Goal: Information Seeking & Learning: Get advice/opinions

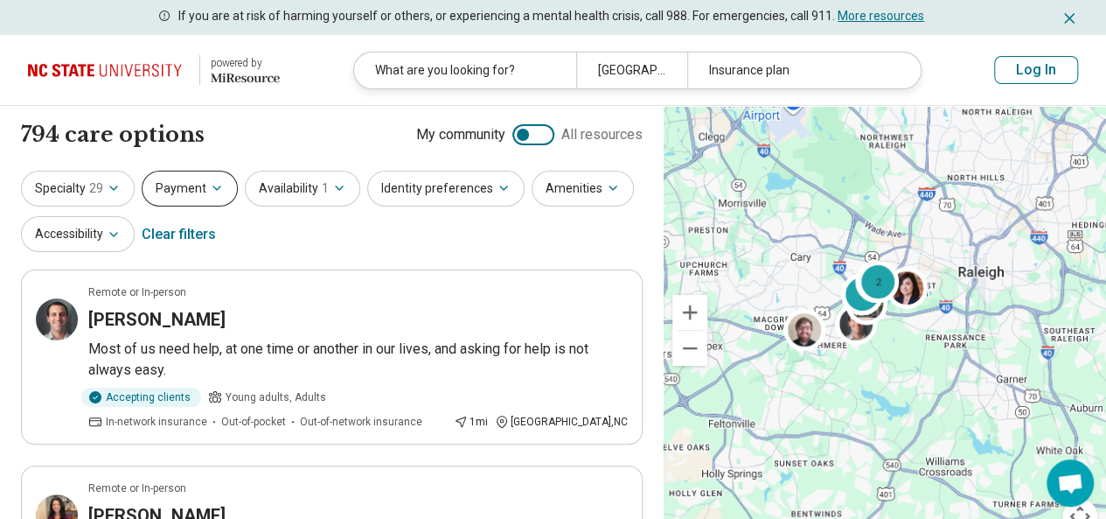
click at [210, 195] on button "Payment" at bounding box center [190, 189] width 96 height 36
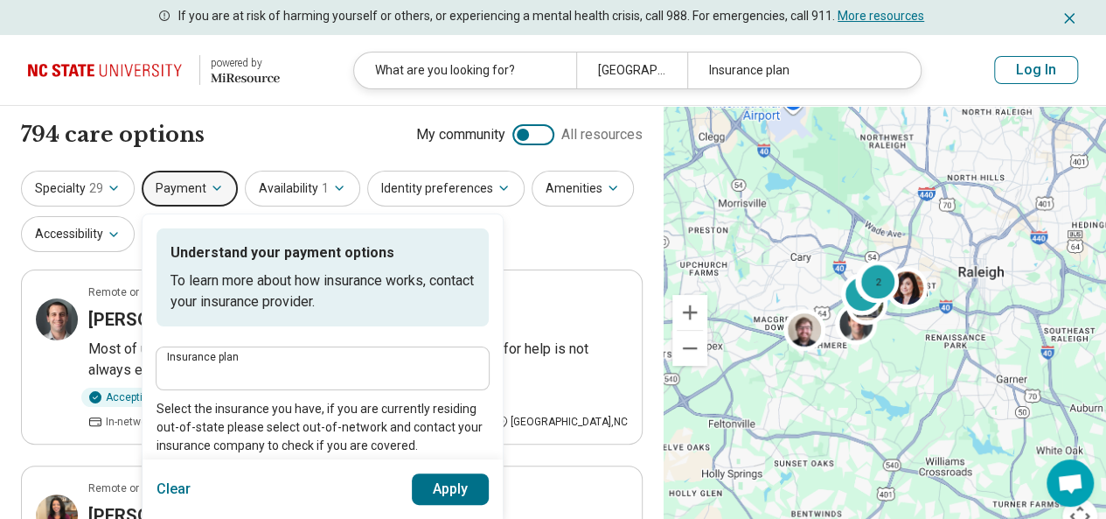
click at [268, 360] on label "Insurance plan" at bounding box center [322, 356] width 311 height 10
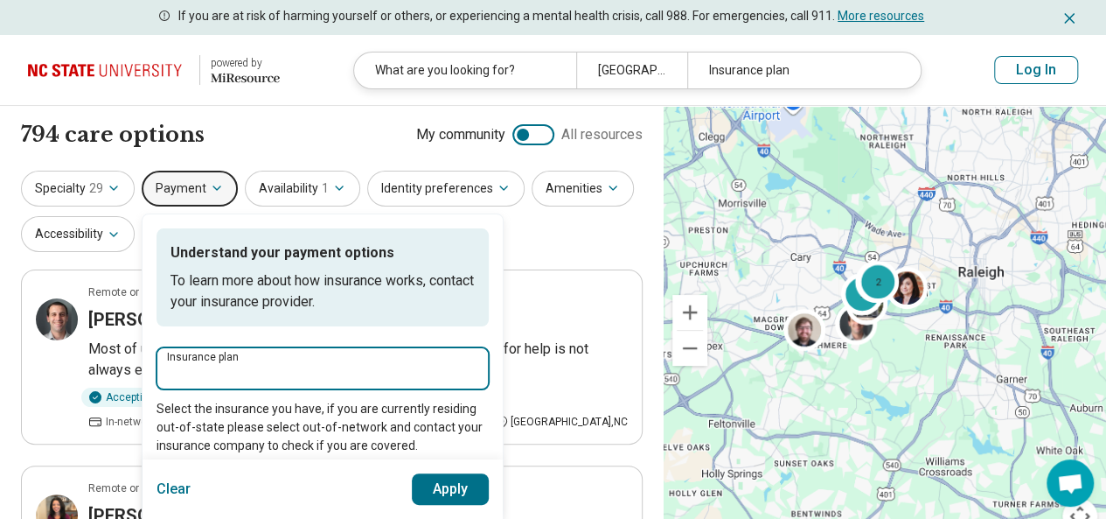
click at [268, 363] on input "Insurance plan" at bounding box center [322, 373] width 311 height 21
click at [172, 377] on input "****" at bounding box center [322, 373] width 311 height 21
type input "*****"
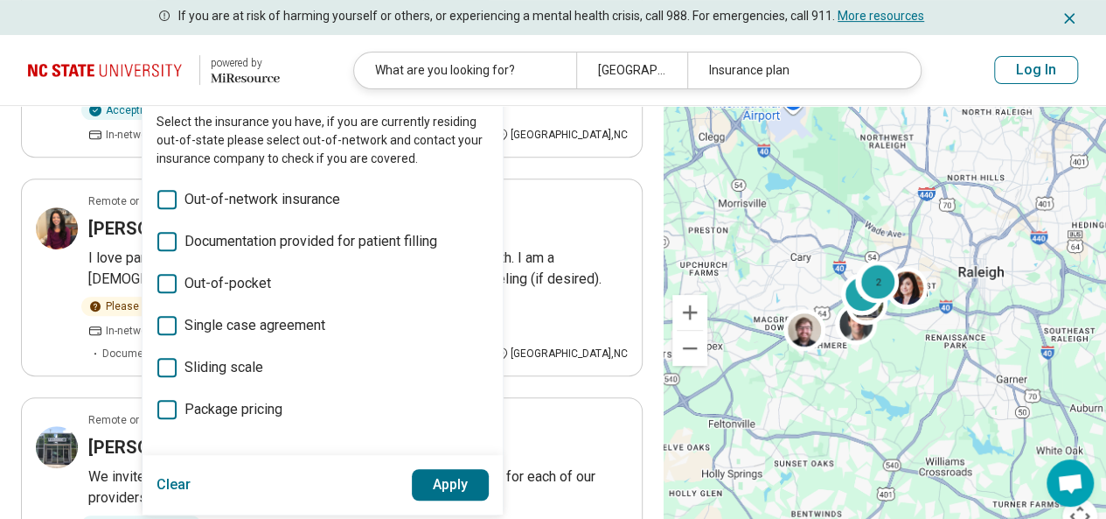
scroll to position [291, 0]
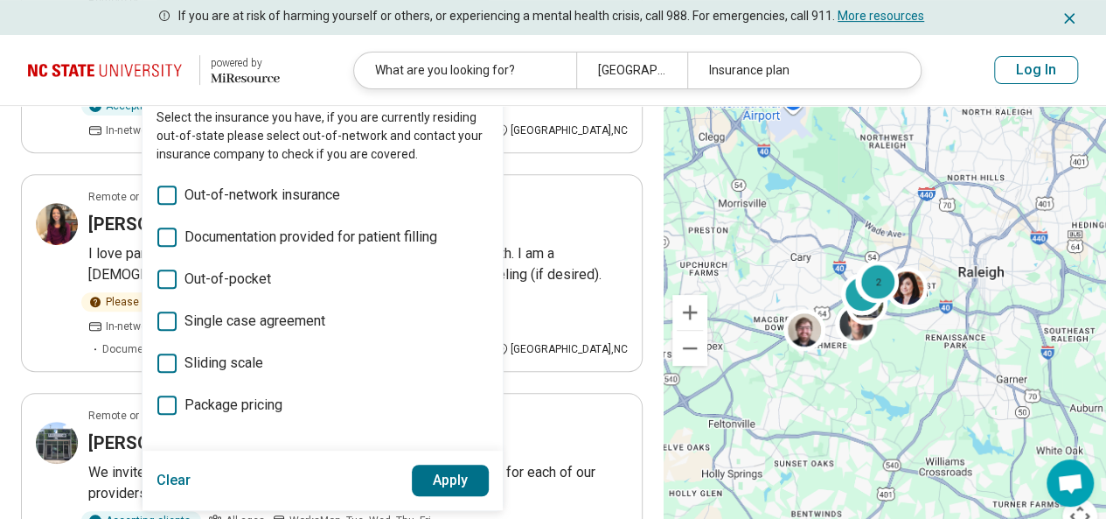
click at [446, 470] on button "Apply" at bounding box center [451, 479] width 78 height 31
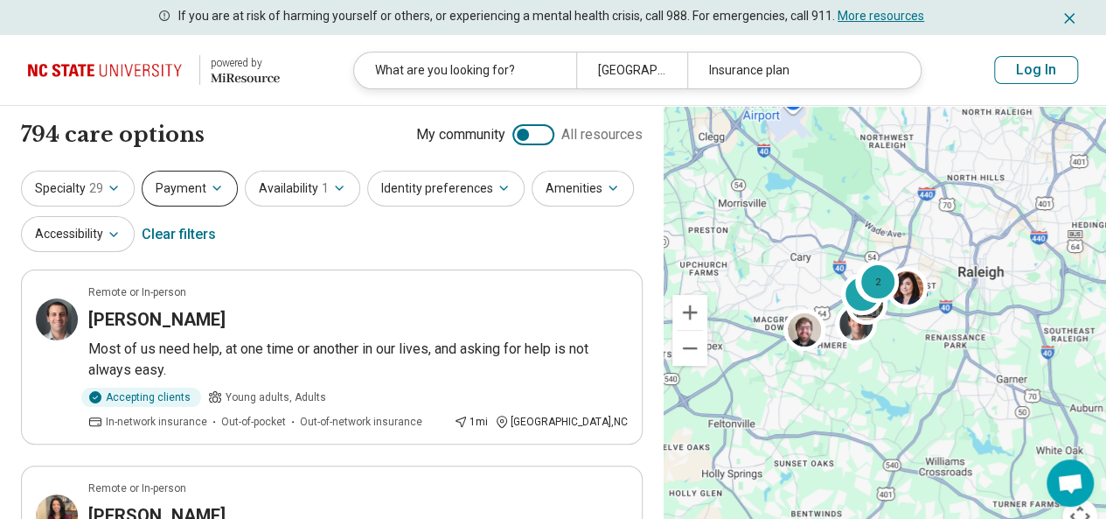
click at [215, 184] on icon "button" at bounding box center [217, 188] width 14 height 14
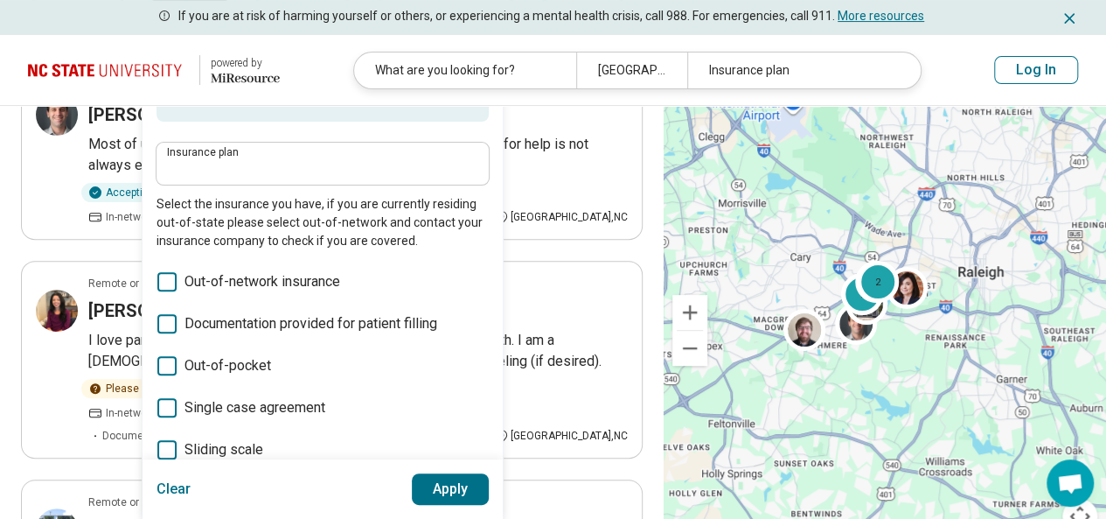
scroll to position [204, 0]
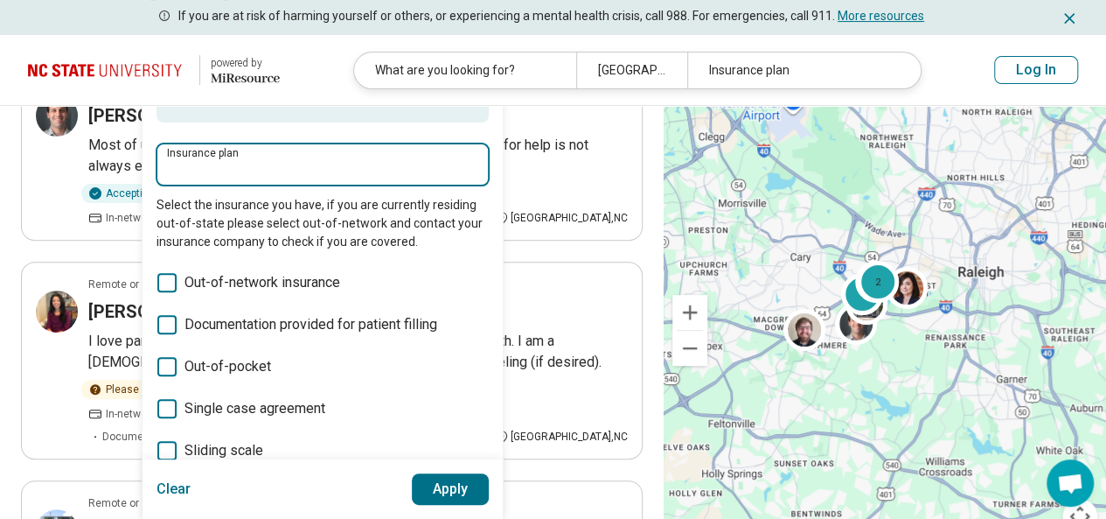
click at [324, 167] on input "Insurance plan" at bounding box center [322, 169] width 311 height 21
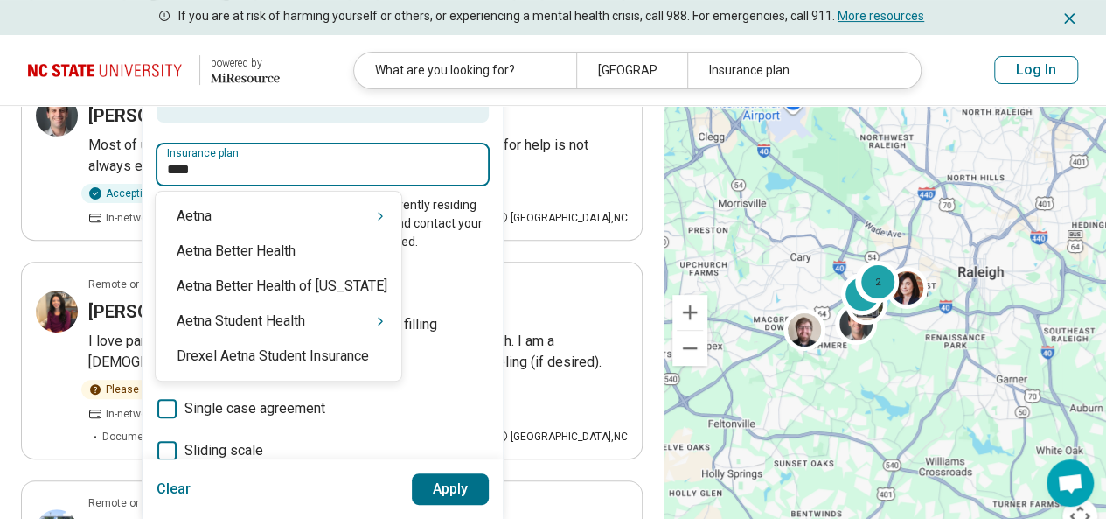
type input "*****"
click at [317, 205] on div "Aetna" at bounding box center [279, 215] width 246 height 35
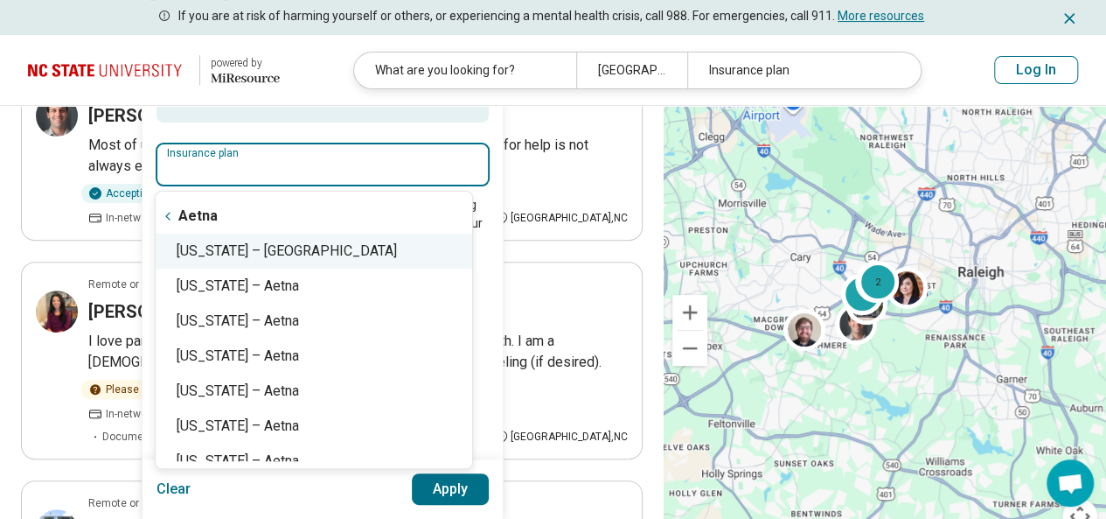
click at [318, 253] on div "North Carolina – Aetna" at bounding box center [314, 250] width 317 height 35
type input "**********"
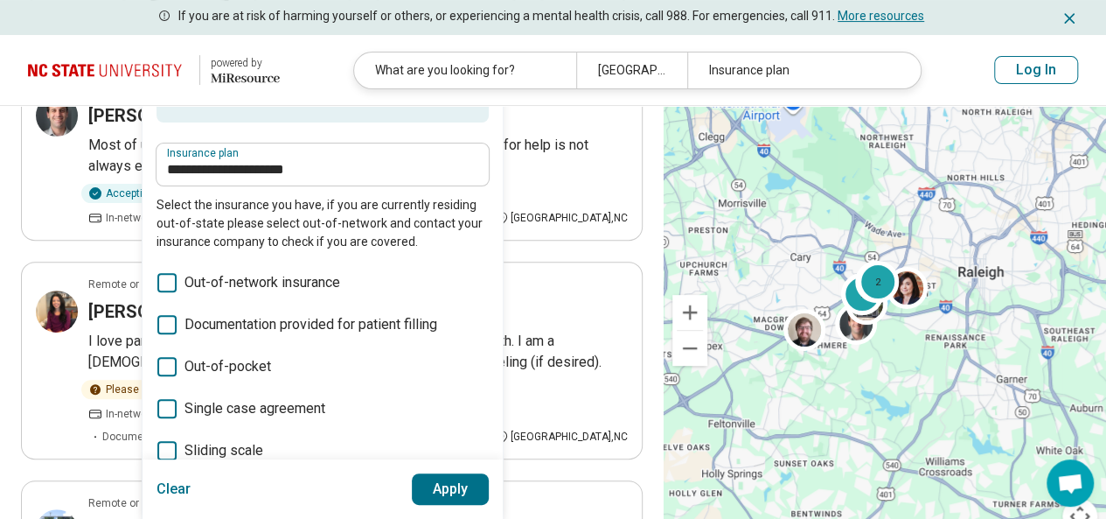
click at [458, 480] on button "Apply" at bounding box center [451, 488] width 78 height 31
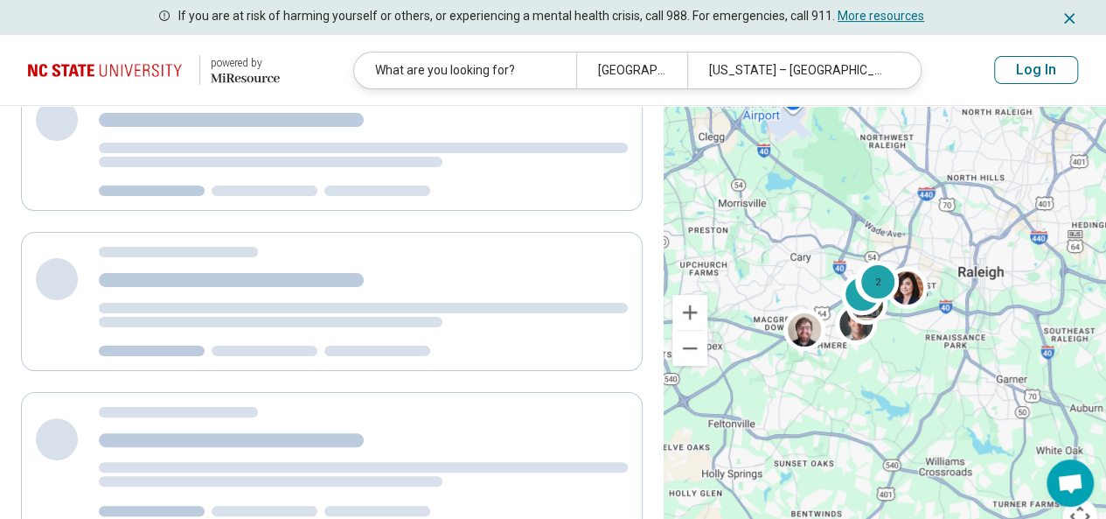
scroll to position [194, 0]
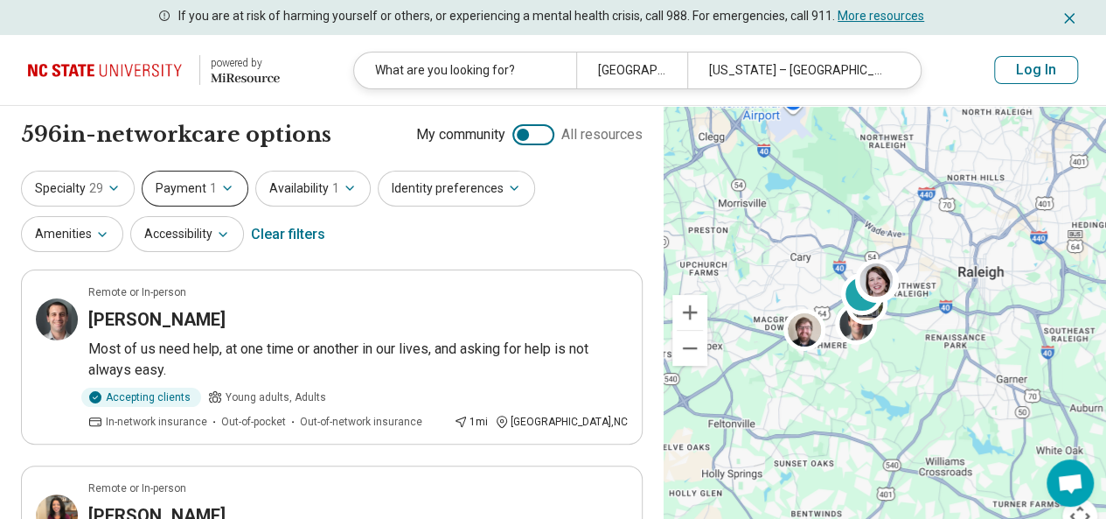
click at [235, 193] on button "Payment 1" at bounding box center [195, 189] width 107 height 36
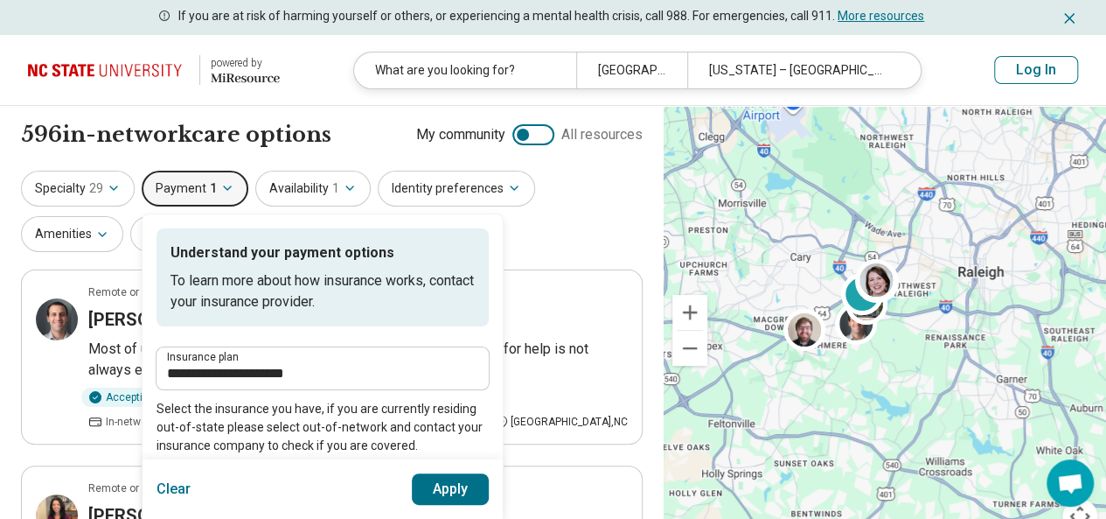
click at [526, 226] on div "**********" at bounding box center [332, 213] width 622 height 85
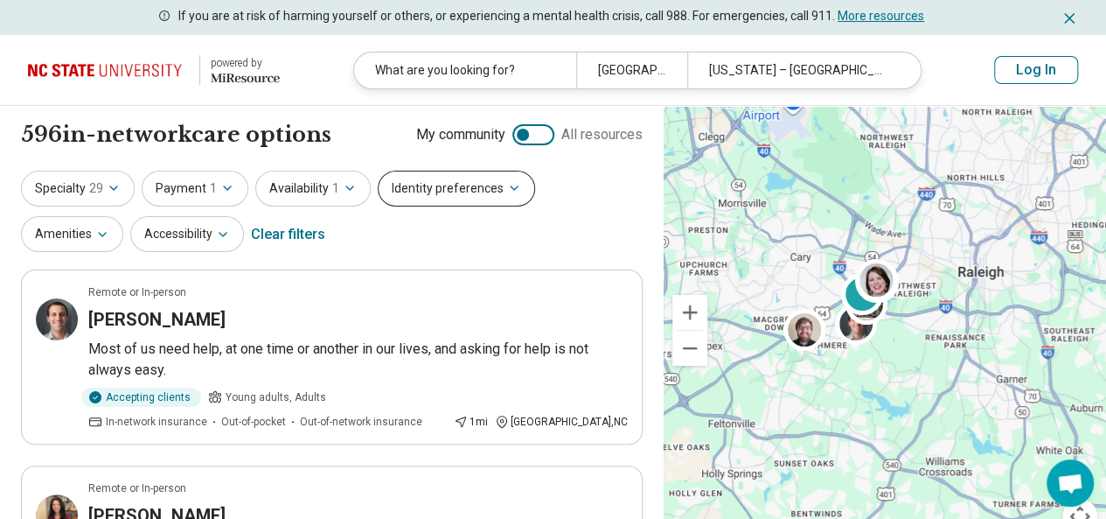
click at [458, 193] on button "Identity preferences" at bounding box center [456, 189] width 157 height 36
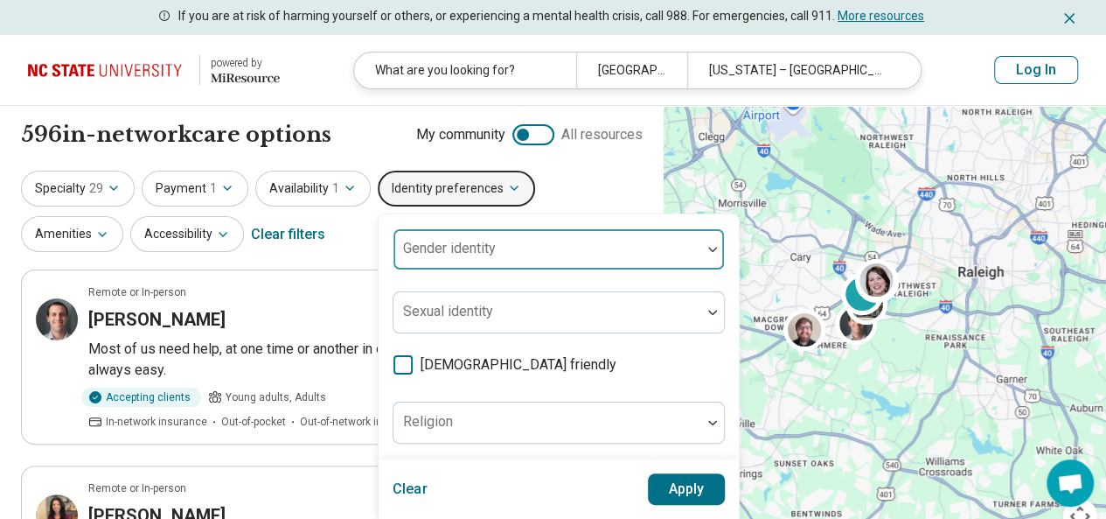
click at [504, 256] on div at bounding box center [547, 256] width 294 height 24
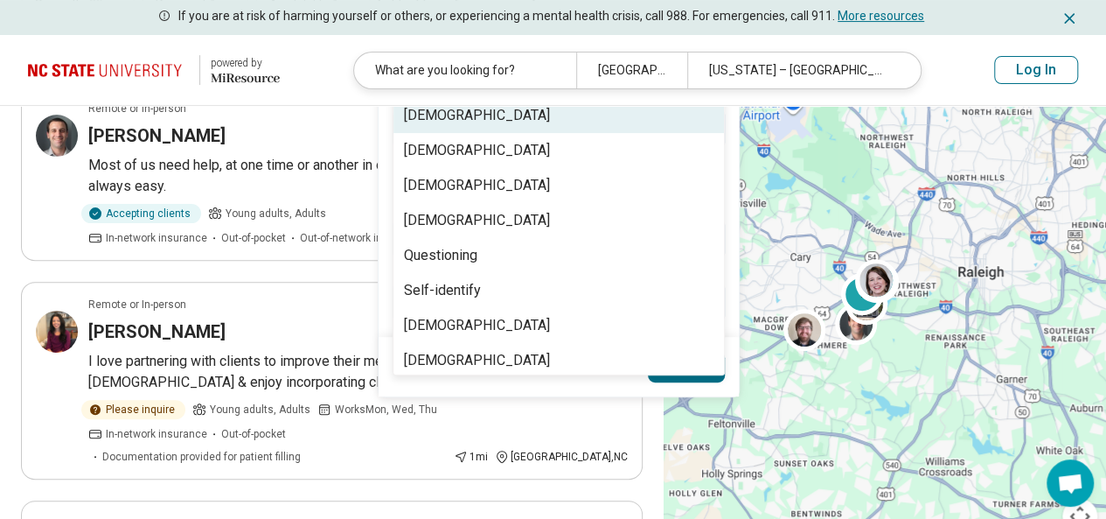
scroll to position [269, 0]
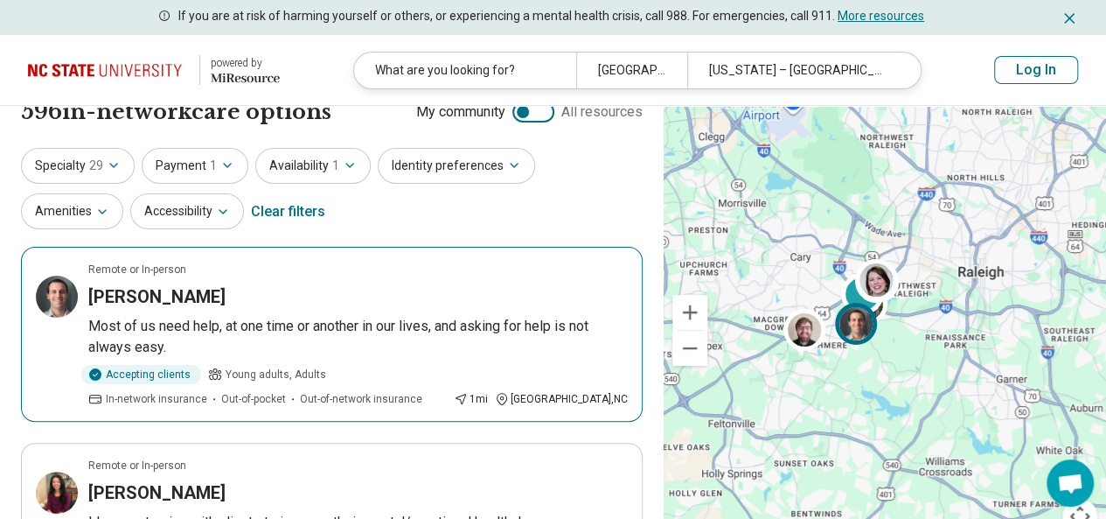
scroll to position [0, 0]
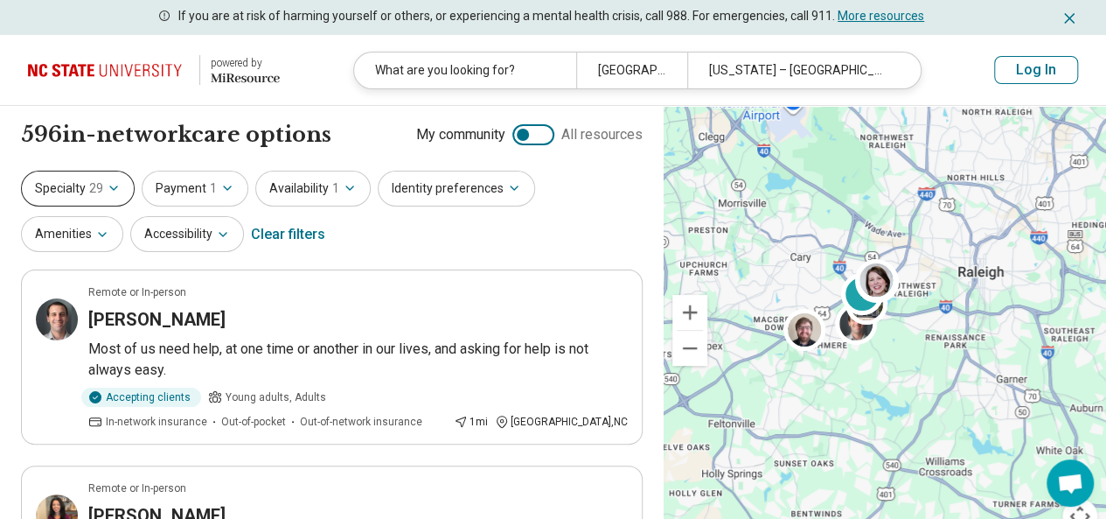
click at [78, 195] on button "Specialty 29" at bounding box center [78, 189] width 114 height 36
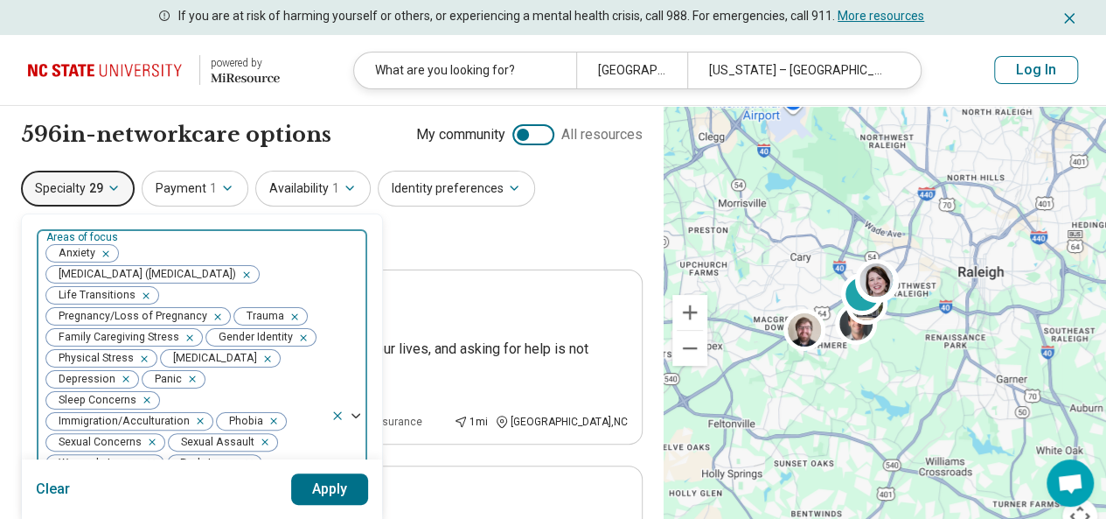
click at [248, 274] on icon "Remove [object Object]" at bounding box center [242, 274] width 12 height 12
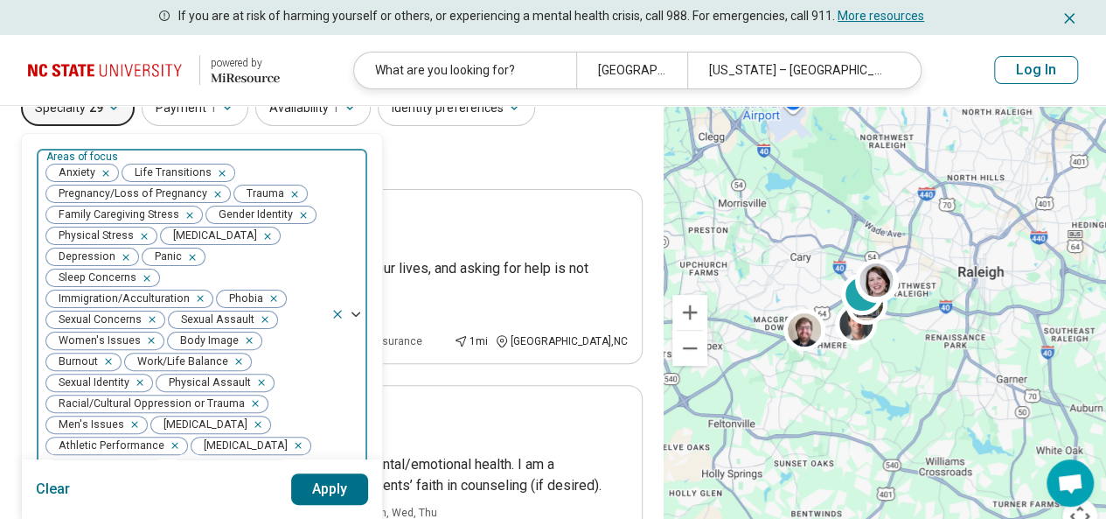
scroll to position [67, 0]
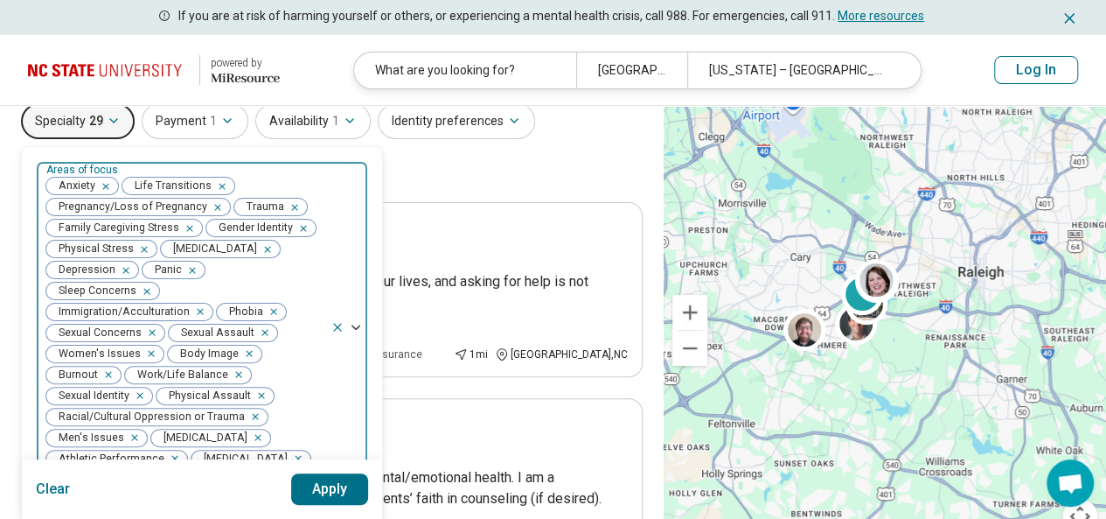
click at [215, 206] on icon "Remove [object Object]" at bounding box center [213, 207] width 12 height 12
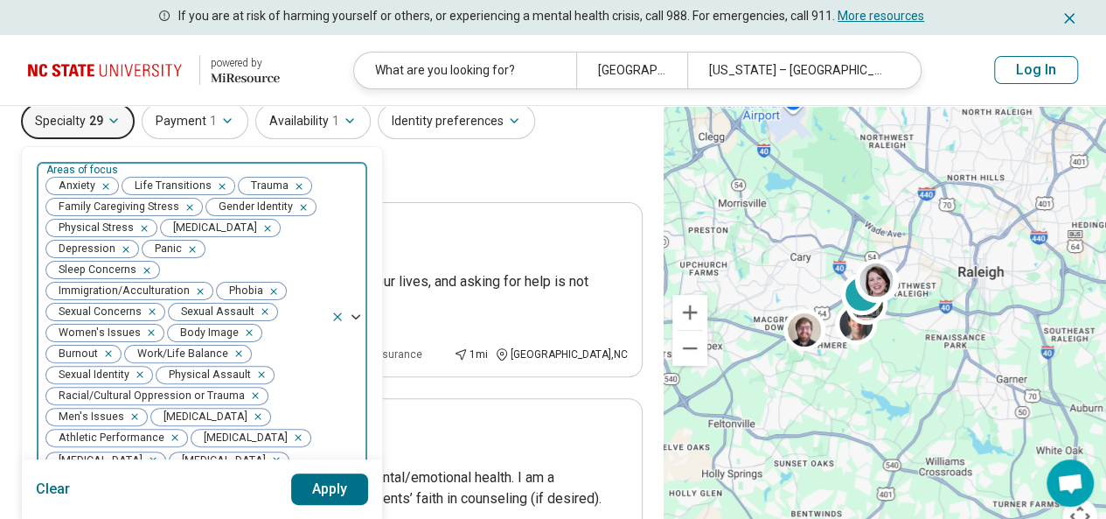
click at [181, 206] on icon "Remove [object Object]" at bounding box center [185, 207] width 12 height 12
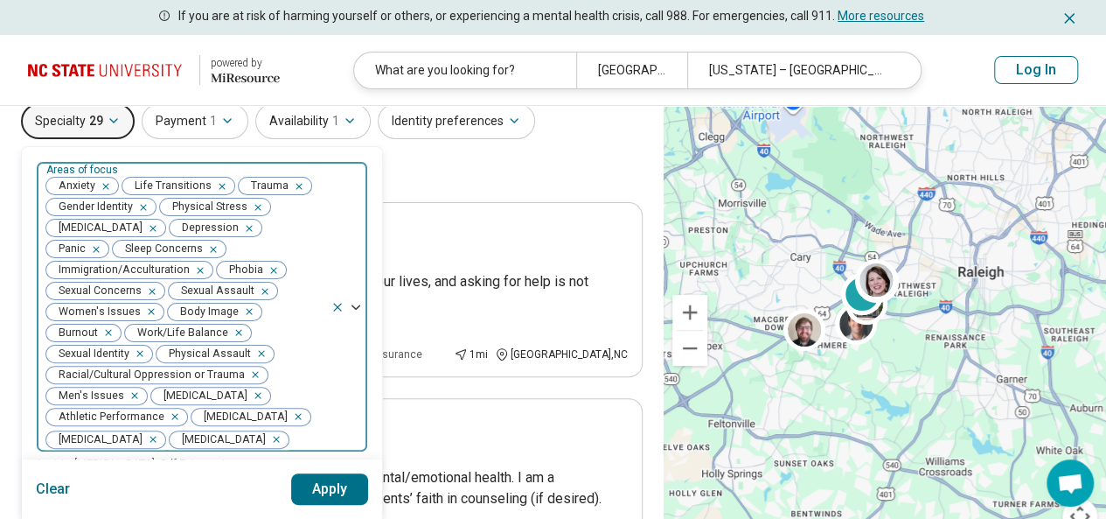
click at [258, 206] on div "Remove [object Object]" at bounding box center [254, 207] width 21 height 21
click at [154, 239] on div "Remove [object Object]" at bounding box center [143, 249] width 21 height 21
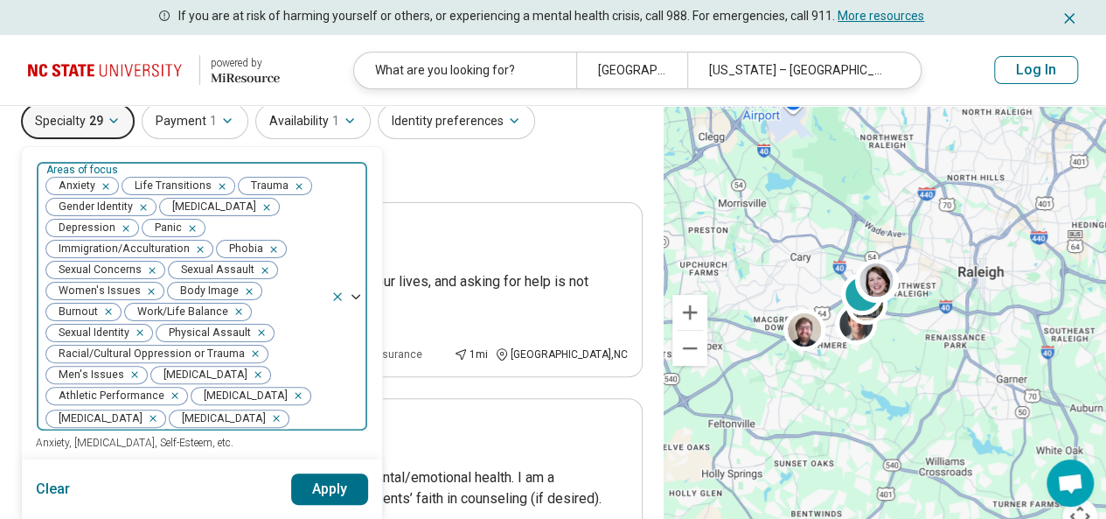
click at [256, 202] on icon "Remove [object Object]" at bounding box center [262, 207] width 12 height 12
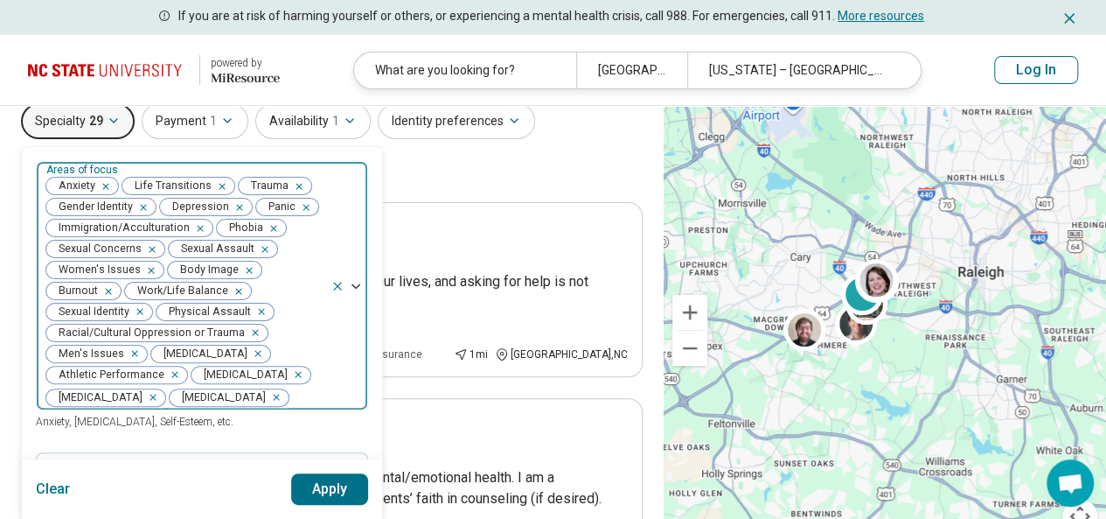
click at [269, 226] on icon "Remove [object Object]" at bounding box center [269, 228] width 12 height 12
click at [196, 226] on icon "Remove [object Object]" at bounding box center [196, 228] width 12 height 12
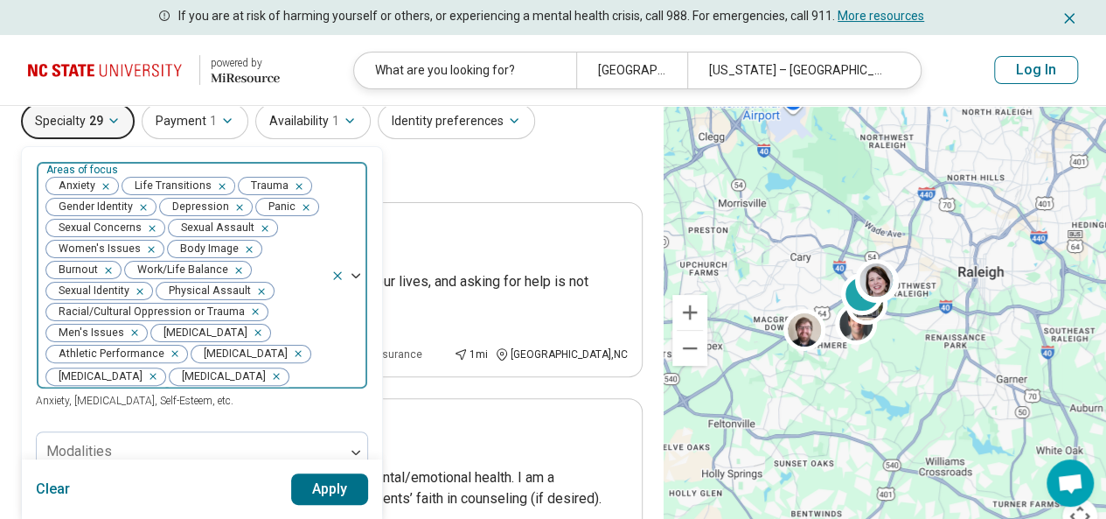
click at [151, 230] on icon "Remove [object Object]" at bounding box center [148, 228] width 12 height 12
click at [143, 228] on div "Remove [object Object]" at bounding box center [139, 228] width 21 height 21
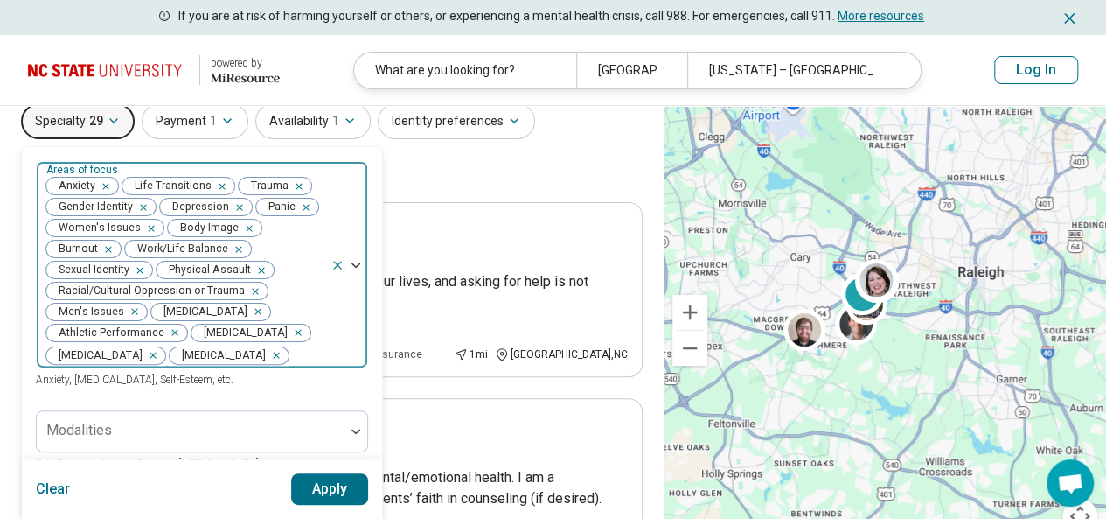
click at [144, 226] on icon "Remove [object Object]" at bounding box center [147, 228] width 6 height 6
click at [128, 226] on div "Remove [object Object]" at bounding box center [124, 228] width 21 height 21
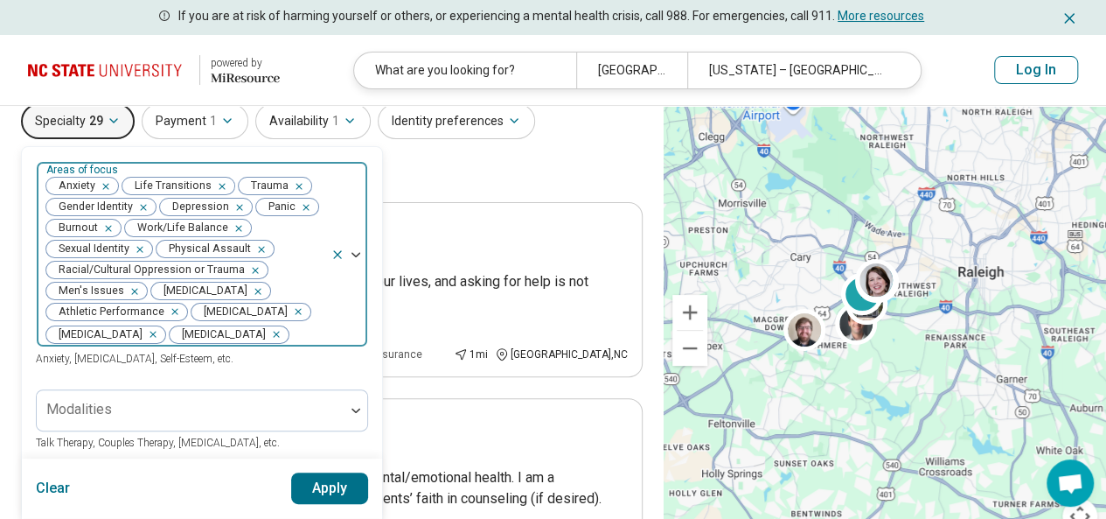
click at [108, 225] on icon "Remove [object Object]" at bounding box center [104, 228] width 12 height 12
click at [154, 228] on icon "Remove [object Object]" at bounding box center [156, 228] width 6 height 6
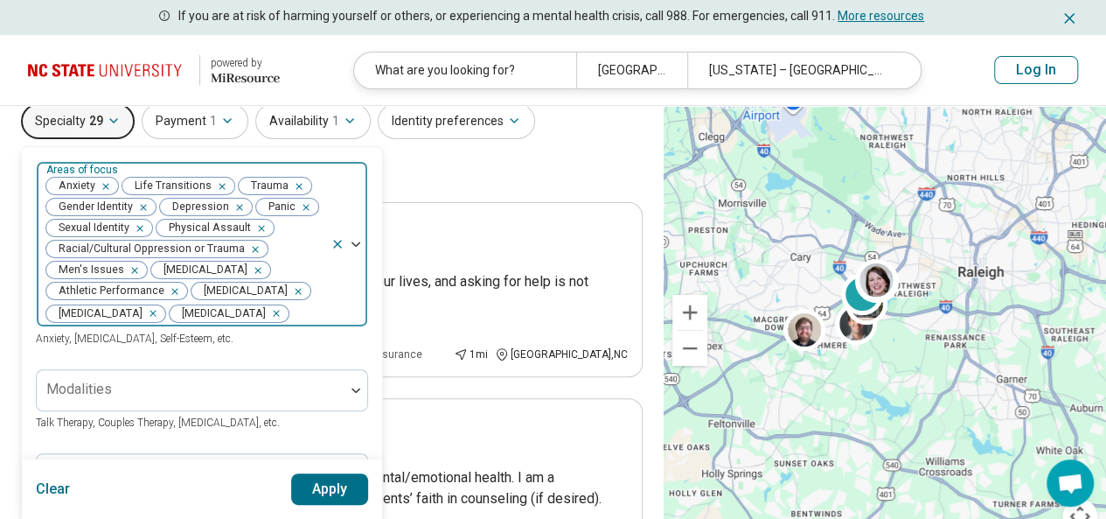
click at [137, 226] on icon "Remove [object Object]" at bounding box center [136, 228] width 6 height 6
click at [141, 226] on icon "Remove [object Object]" at bounding box center [147, 228] width 12 height 12
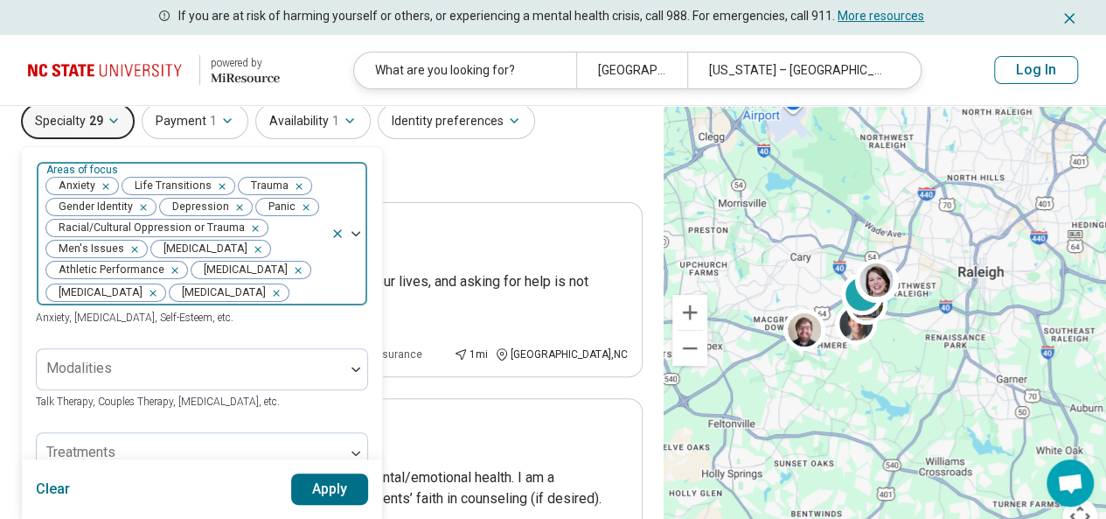
click at [247, 226] on icon "Remove [object Object]" at bounding box center [251, 228] width 12 height 12
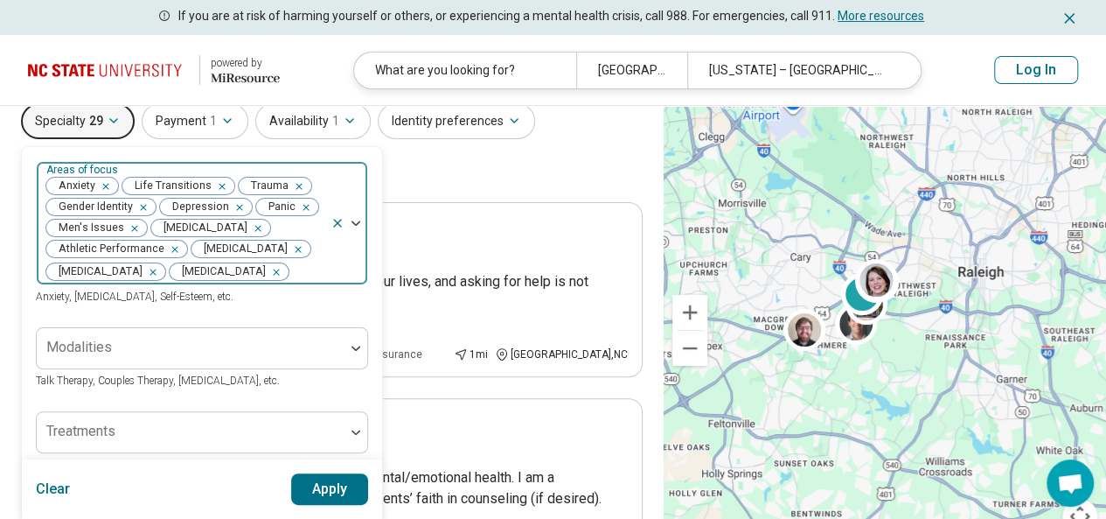
click at [128, 227] on icon "Remove [object Object]" at bounding box center [130, 228] width 12 height 12
click at [152, 228] on icon "Remove [object Object]" at bounding box center [149, 228] width 6 height 6
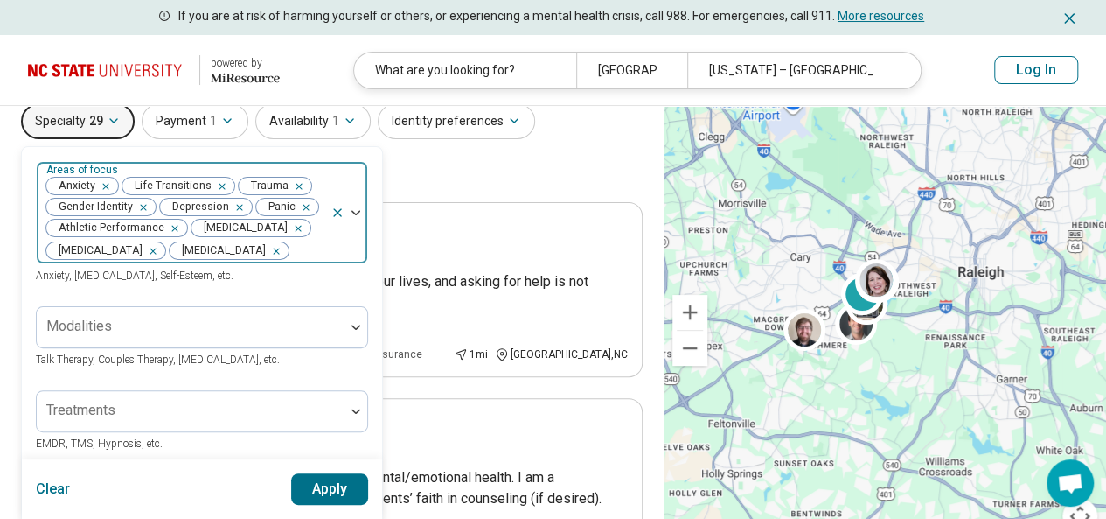
click at [172, 228] on icon "Remove [object Object]" at bounding box center [170, 228] width 12 height 12
click at [224, 281] on div "Areas of focus Anxiety Life Transitions Trauma Gender Identity Depression Panic…" at bounding box center [202, 223] width 332 height 124
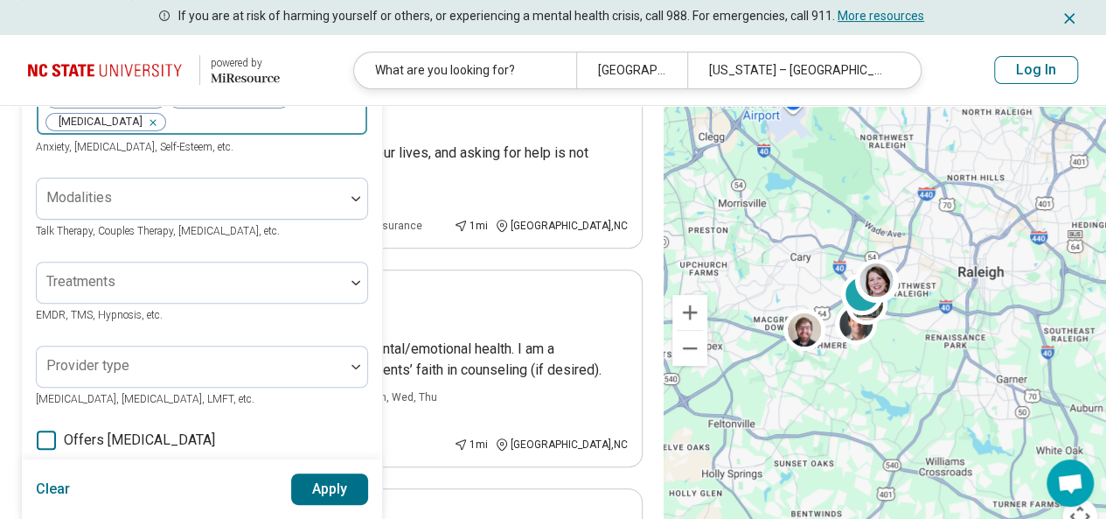
scroll to position [198, 0]
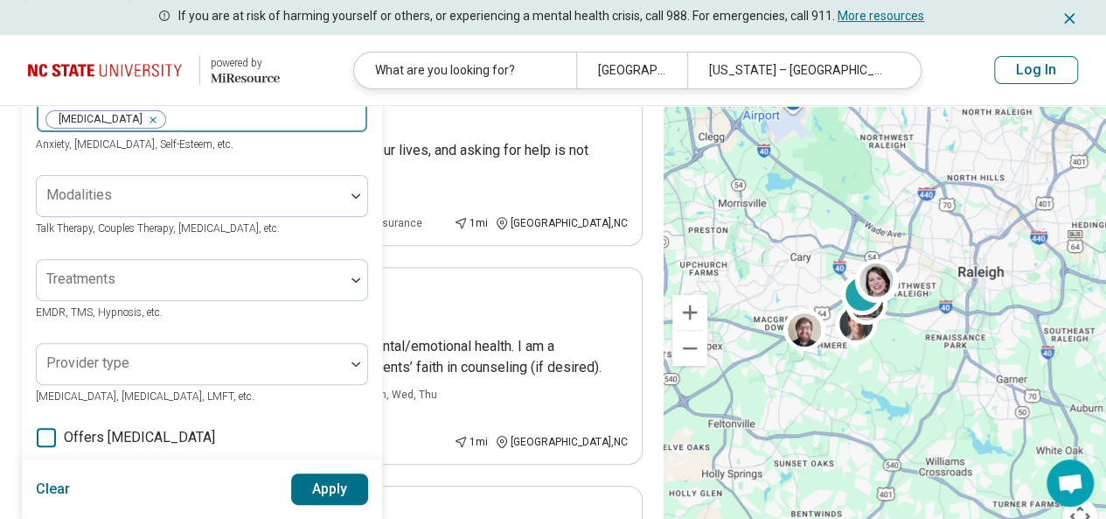
click at [328, 478] on button "Apply" at bounding box center [330, 488] width 78 height 31
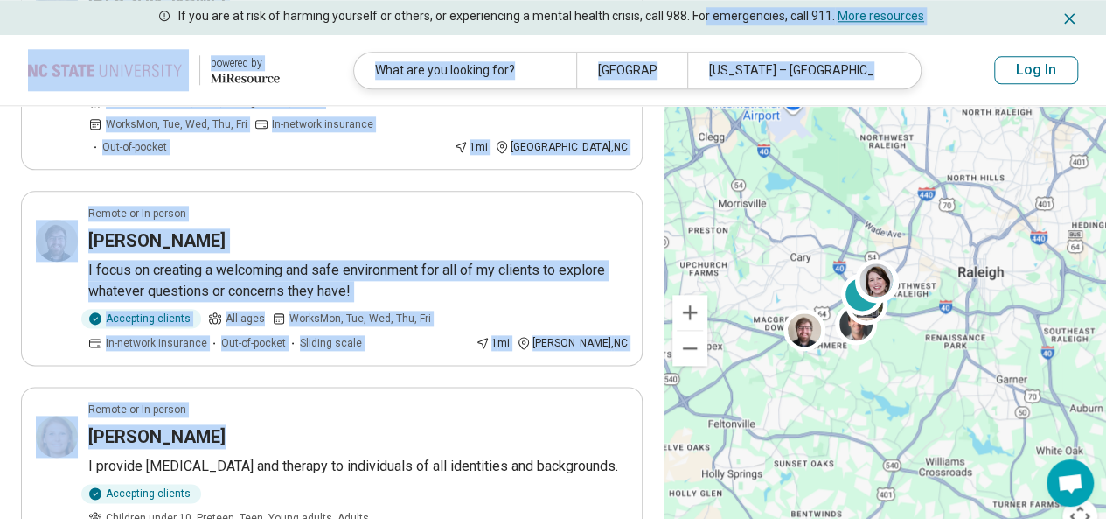
scroll to position [914, 0]
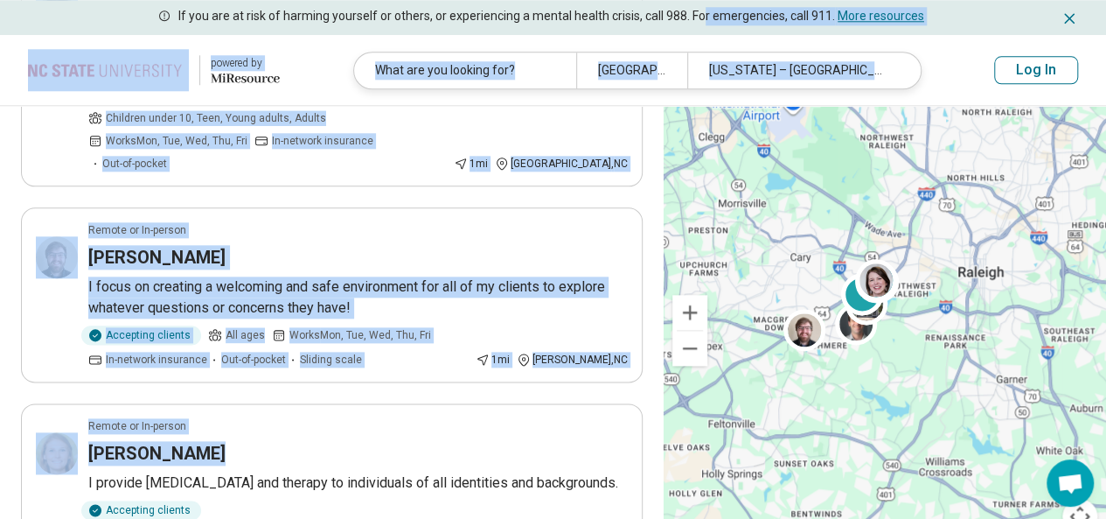
drag, startPoint x: 201, startPoint y: 316, endPoint x: 416, endPoint y: 365, distance: 220.6
click at [416, 403] on article "Remote or In-person Whitney Edwards I provide psychological testing and therapy…" at bounding box center [332, 491] width 622 height 177
click at [422, 317] on ul "Remote or In-person Jeffrey Randall Most of us need help, at one time or anothe…" at bounding box center [332, 394] width 622 height 2076
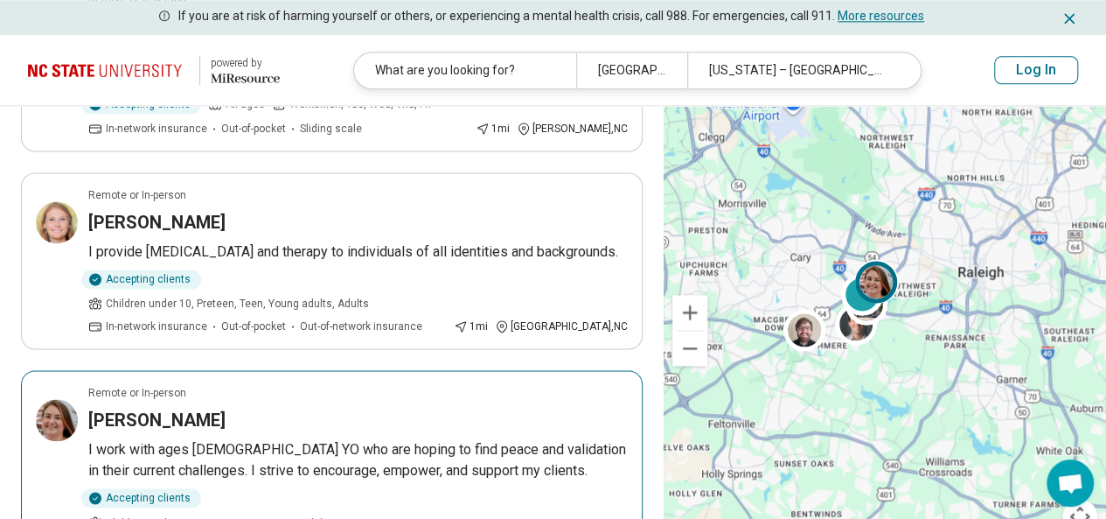
scroll to position [1147, 0]
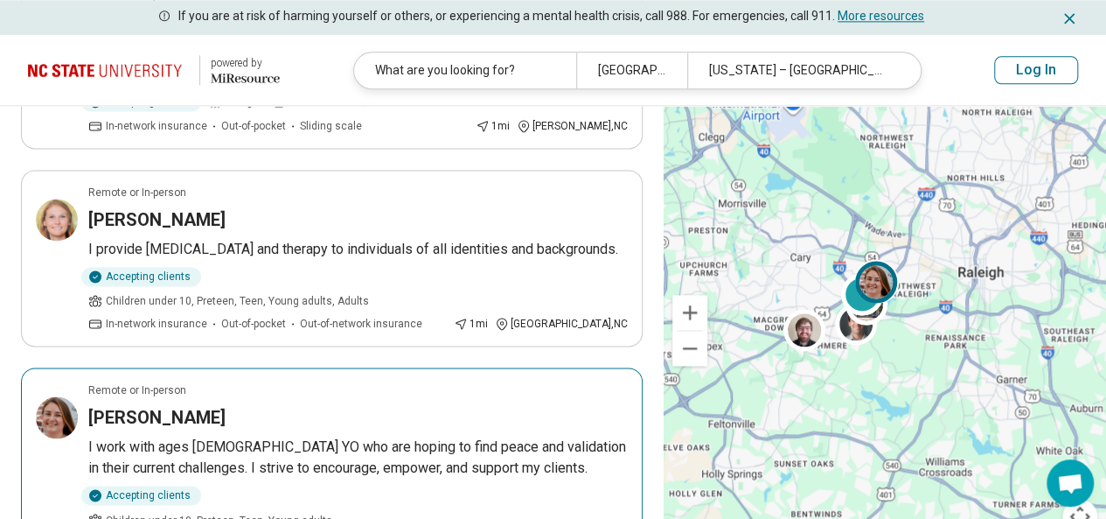
click at [154, 405] on h3 "Julia Ross" at bounding box center [156, 417] width 137 height 24
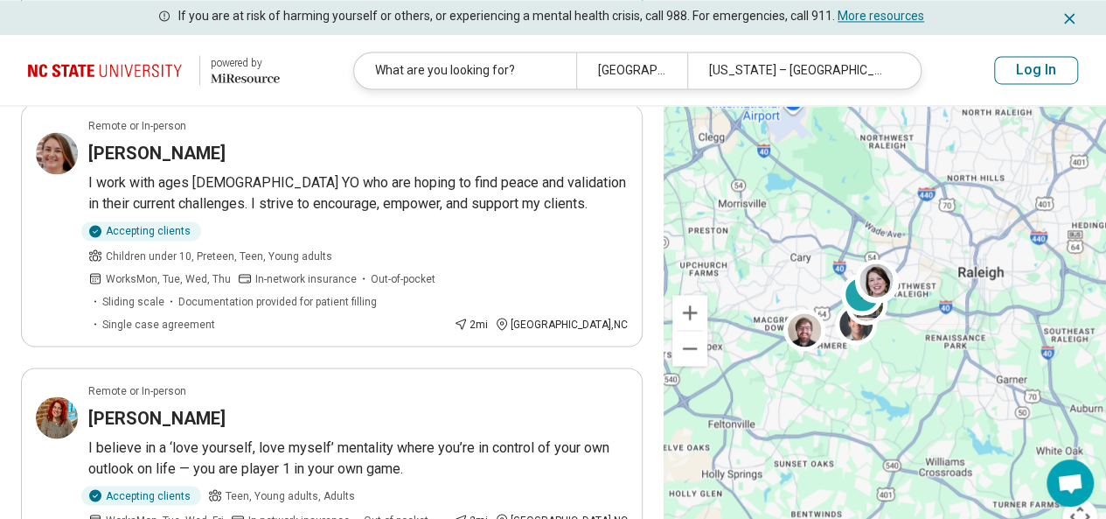
scroll to position [1423, 0]
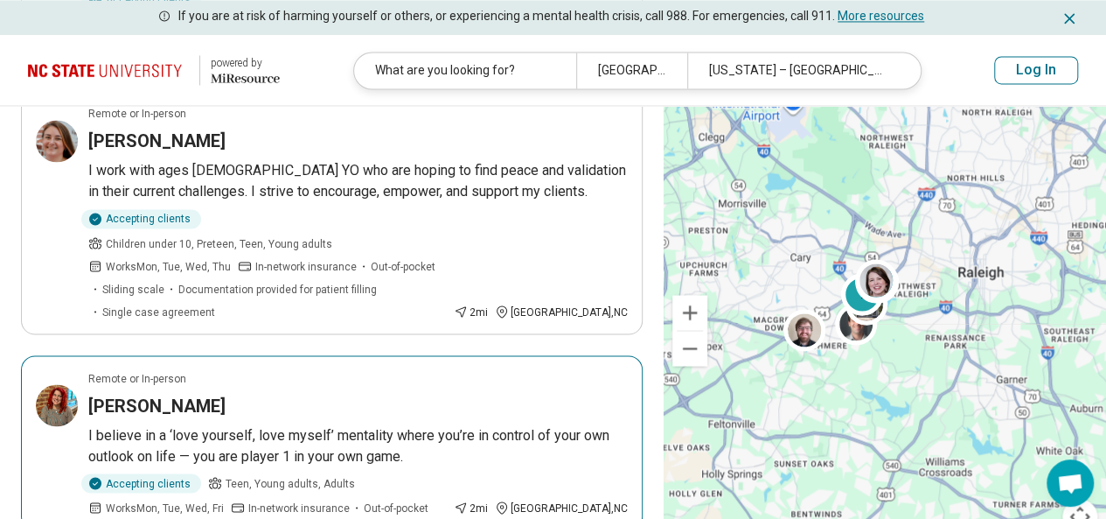
click at [436, 393] on div "[PERSON_NAME]" at bounding box center [357, 405] width 539 height 24
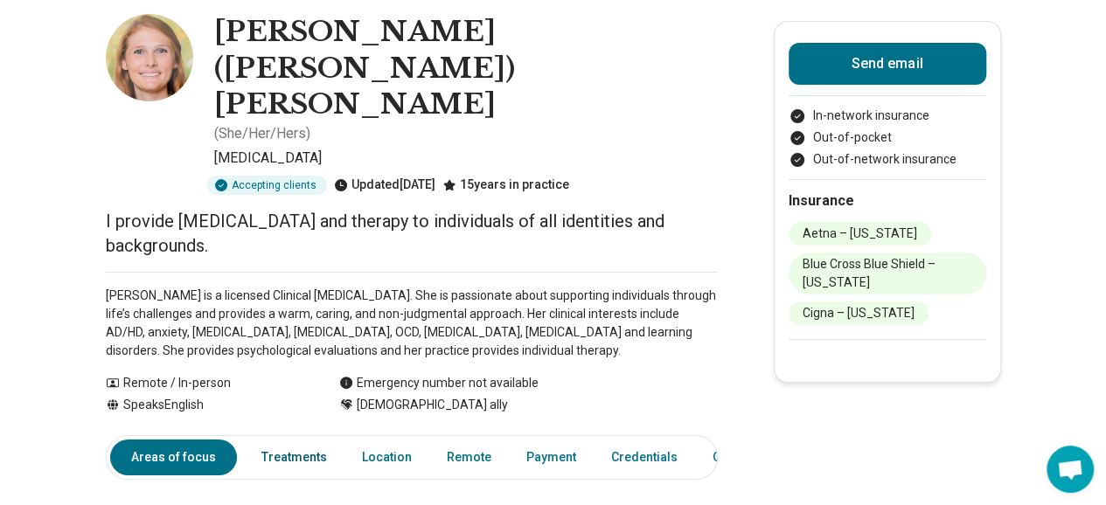
click at [303, 440] on link "Treatments" at bounding box center [294, 458] width 87 height 36
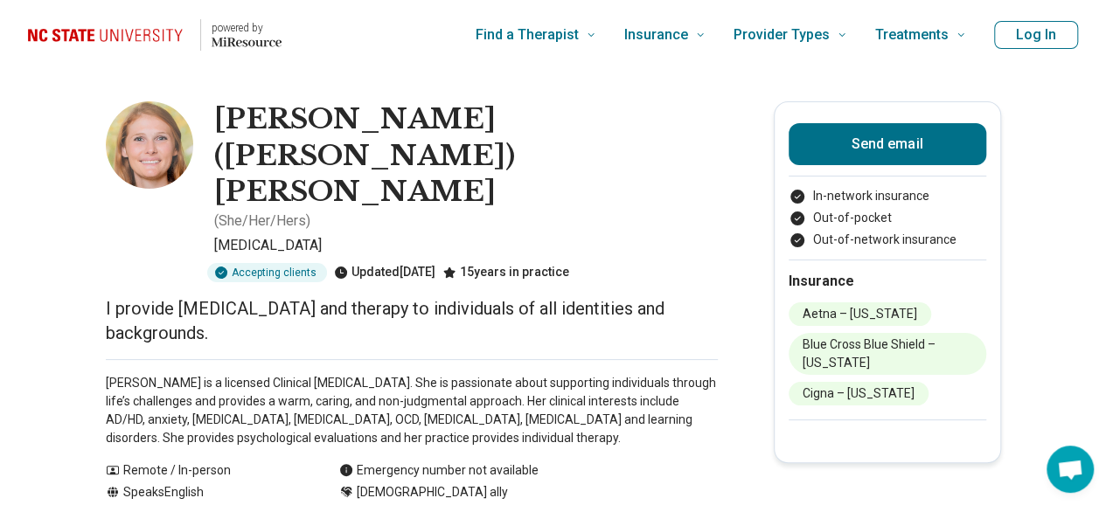
scroll to position [0, 31]
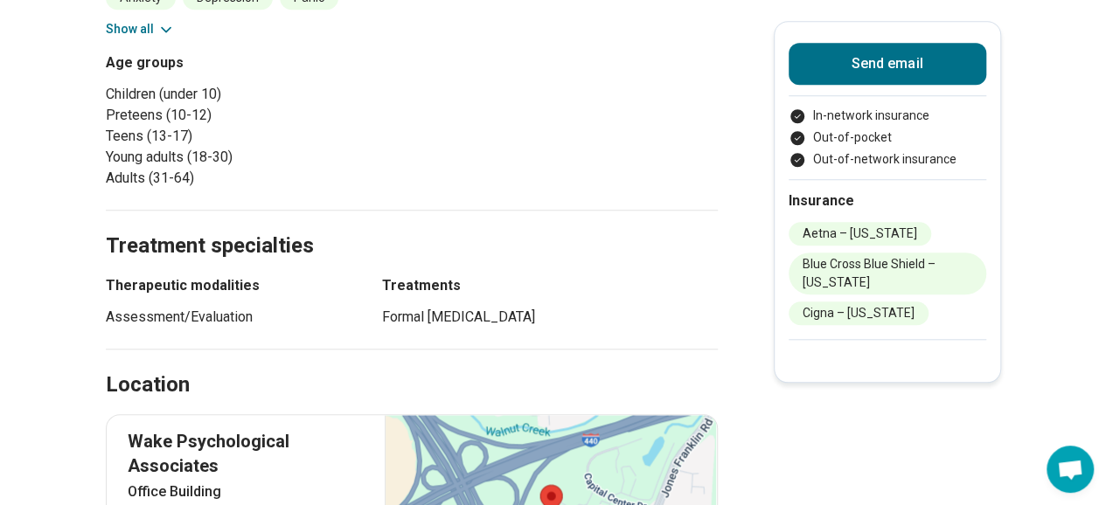
scroll to position [0, 0]
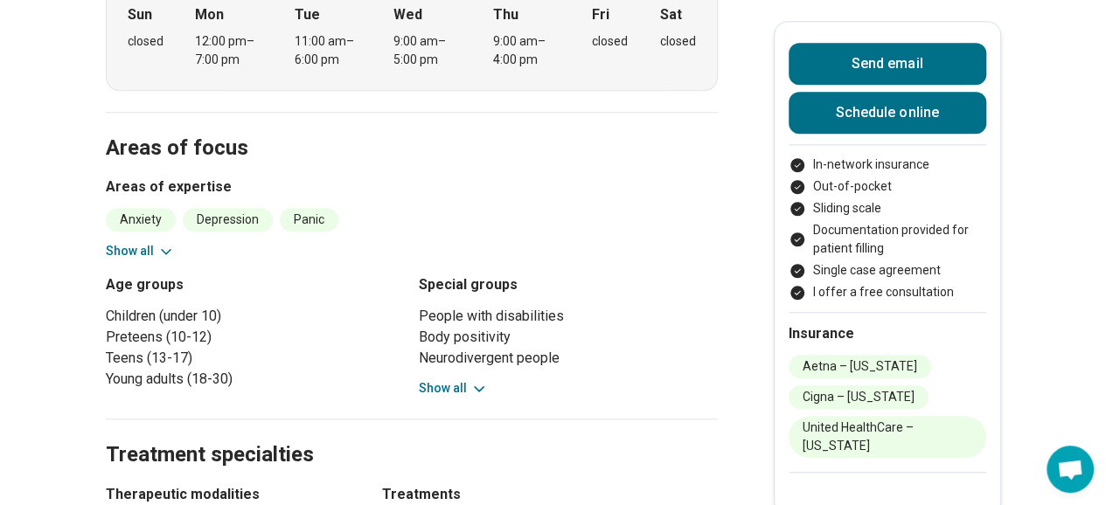
scroll to position [670, 0]
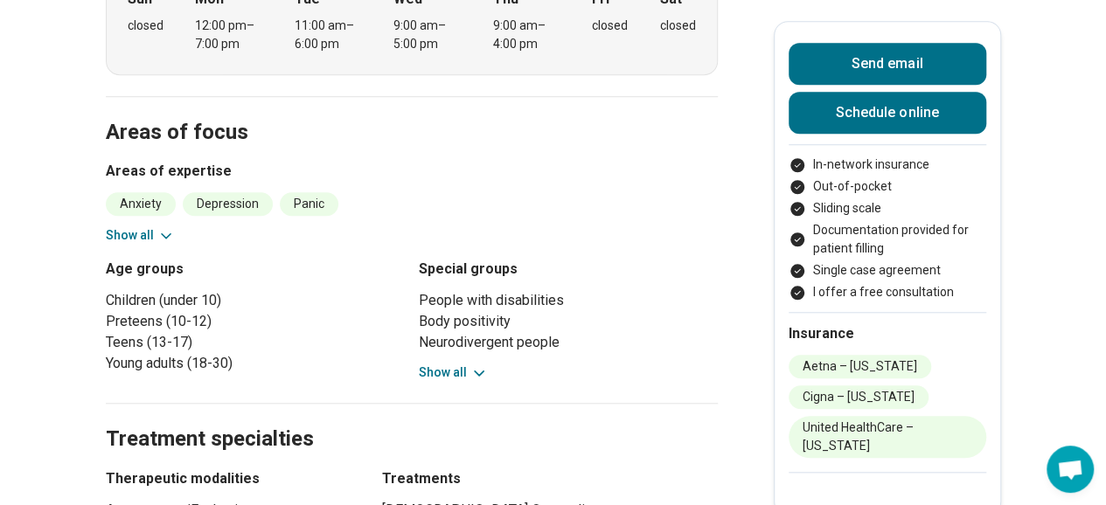
click at [164, 227] on icon at bounding box center [165, 235] width 17 height 17
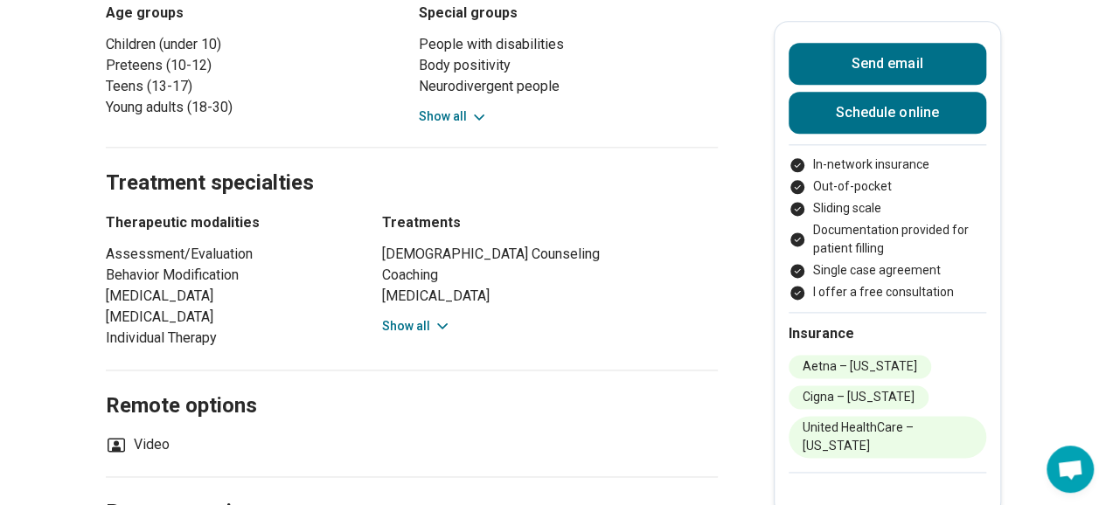
scroll to position [1049, 0]
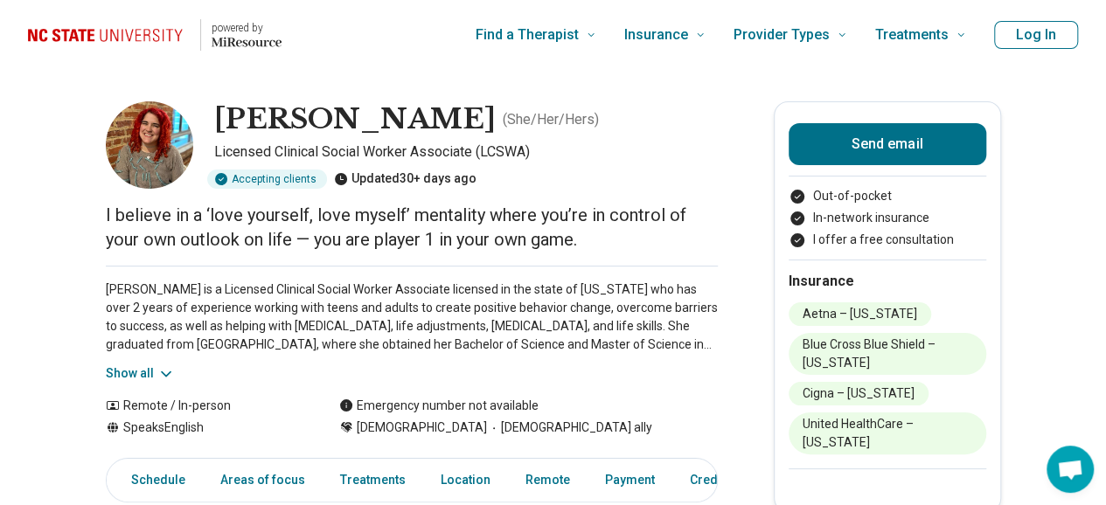
click at [160, 161] on img at bounding box center [149, 144] width 87 height 87
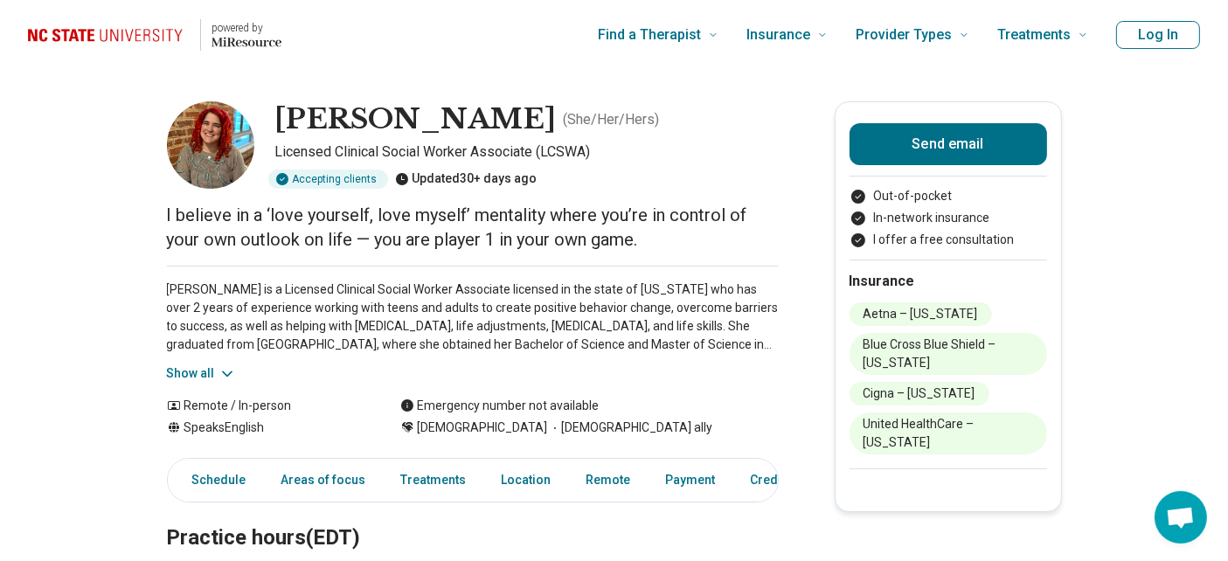
drag, startPoint x: 188, startPoint y: 198, endPoint x: 109, endPoint y: 216, distance: 80.8
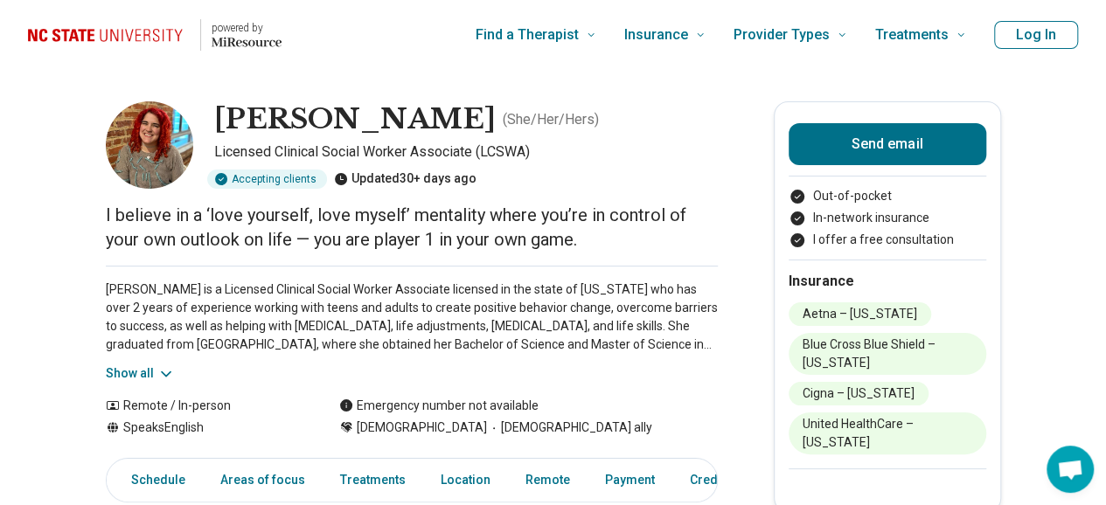
click at [165, 375] on icon at bounding box center [165, 373] width 17 height 17
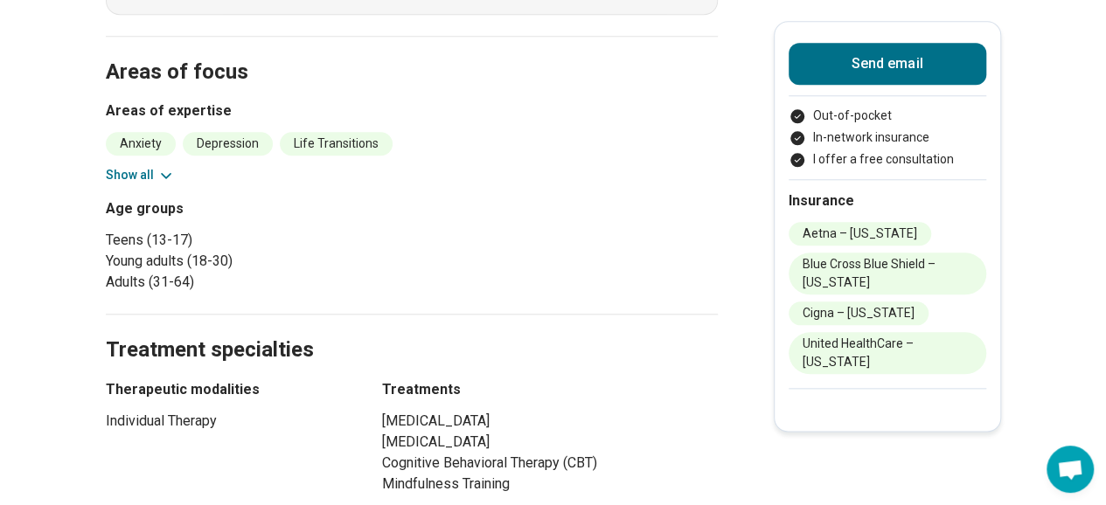
scroll to position [831, 0]
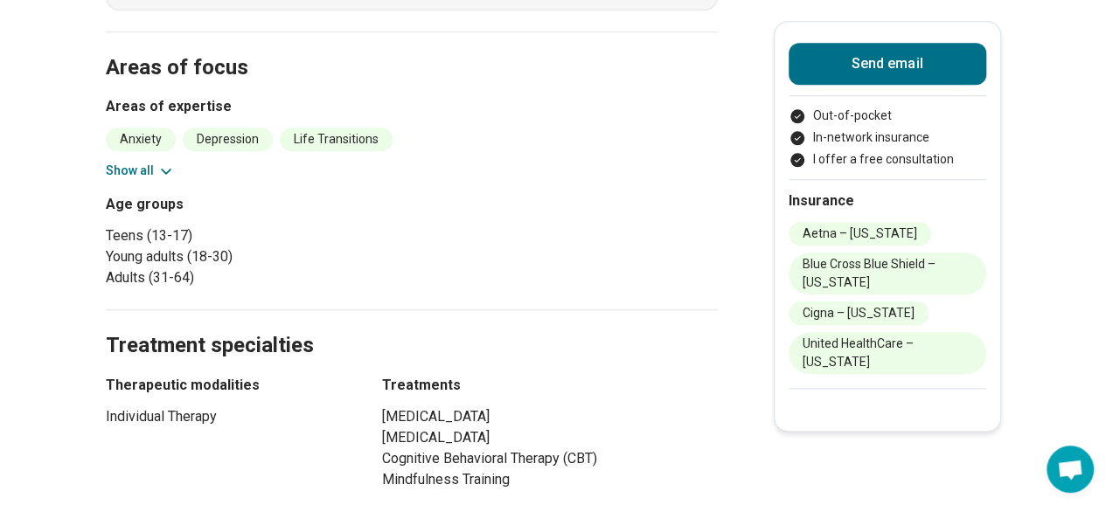
click at [170, 169] on icon at bounding box center [165, 171] width 17 height 17
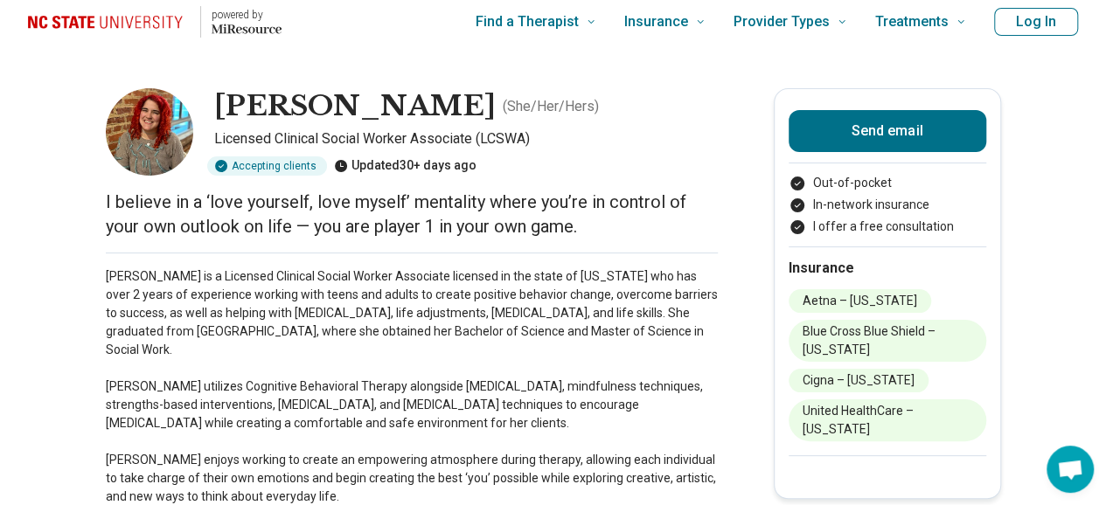
scroll to position [0, 0]
